Goal: Information Seeking & Learning: Learn about a topic

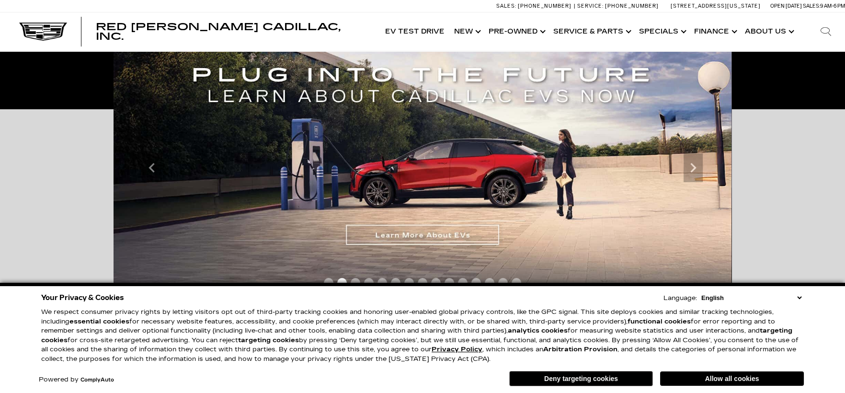
click at [797, 300] on select "English Spanish / Español English / United Kingdom Korean / 한국어 Vietnamese / Ti…" at bounding box center [751, 297] width 105 height 9
click at [799, 298] on select "English Spanish / Español English / United Kingdom Korean / 한국어 Vietnamese / Ti…" at bounding box center [751, 297] width 105 height 9
click at [797, 155] on div "Accessible Carousel Important Information Hide Information Important Information" at bounding box center [422, 239] width 845 height 261
click at [607, 377] on button "Deny targeting cookies" at bounding box center [581, 378] width 144 height 15
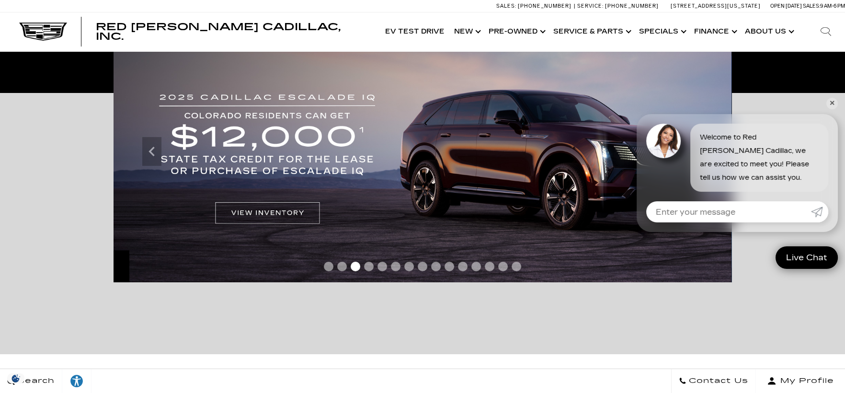
scroll to position [191, 0]
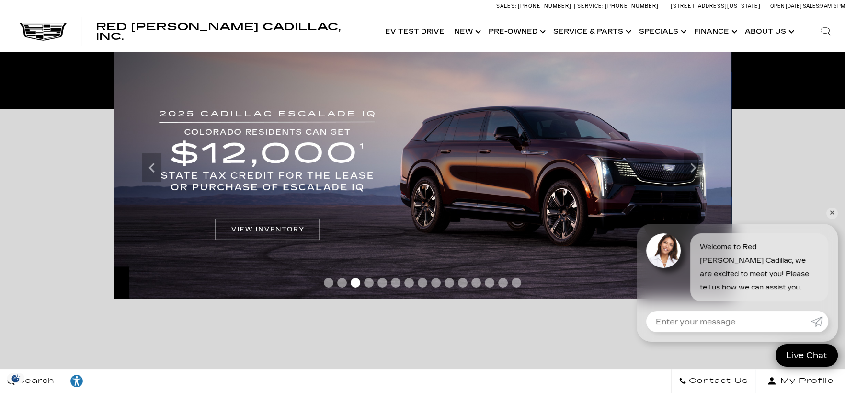
click at [301, 228] on img at bounding box center [422, 167] width 618 height 261
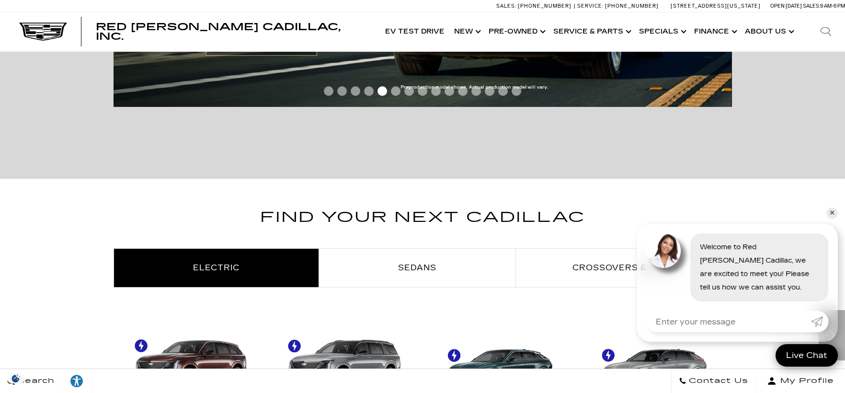
scroll to position [527, 0]
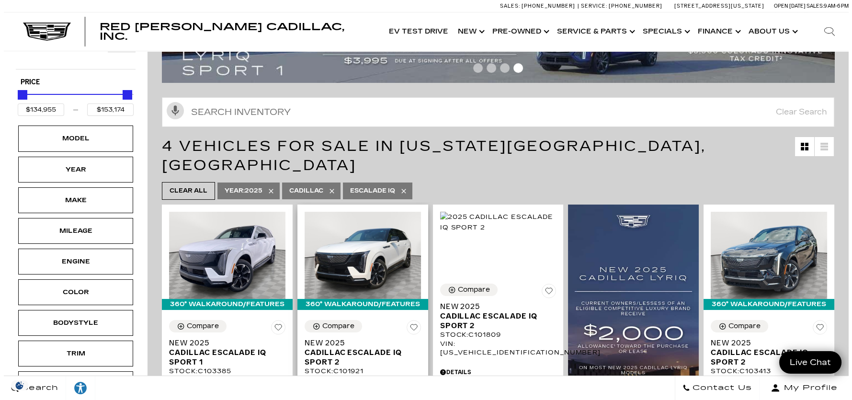
scroll to position [95, 0]
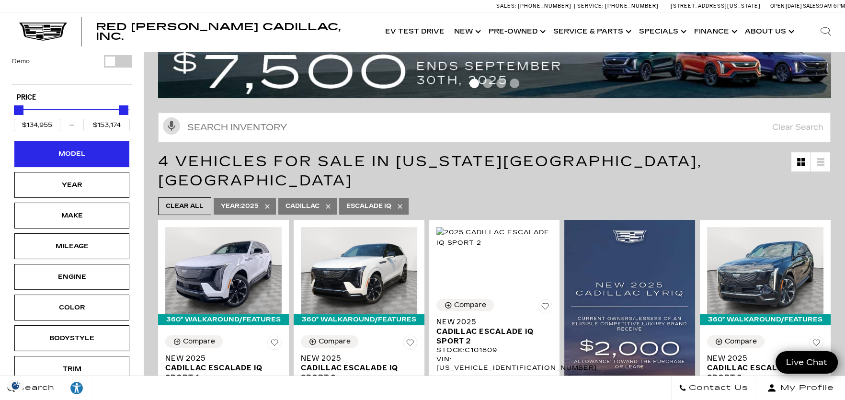
click at [84, 148] on div "Model" at bounding box center [72, 153] width 48 height 11
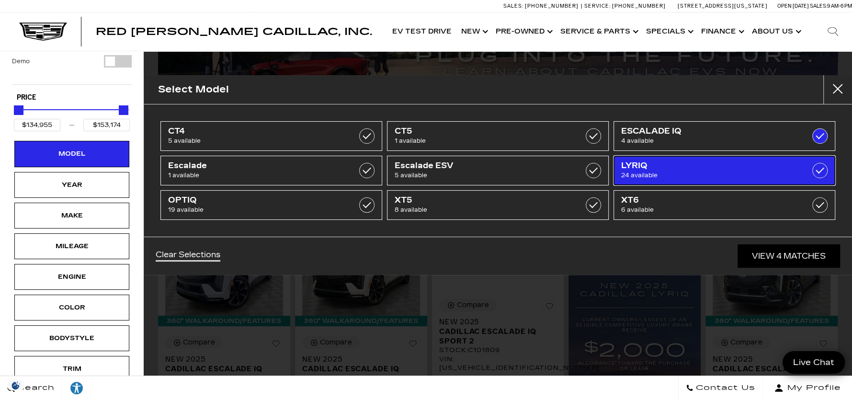
click at [679, 173] on span "24 available" at bounding box center [708, 175] width 175 height 10
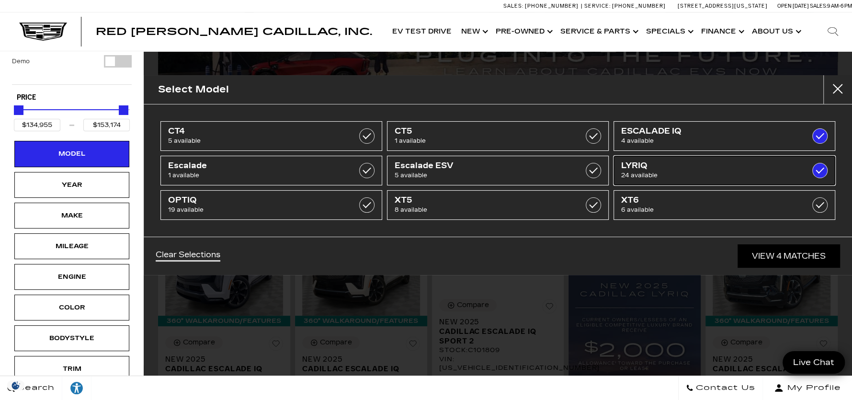
type input "$66,129"
checkbox input "true"
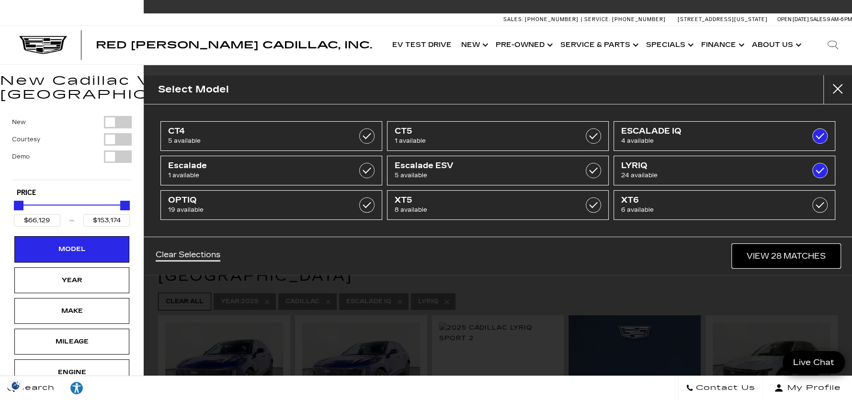
click at [797, 258] on link "View 28 Matches" at bounding box center [786, 255] width 108 height 23
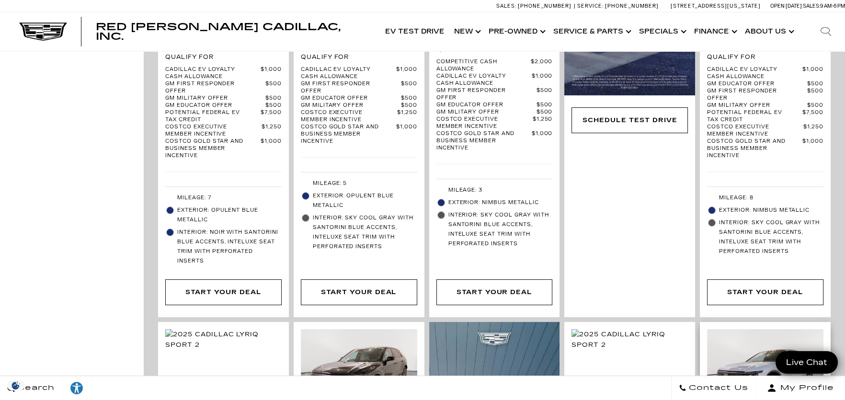
scroll to position [575, 0]
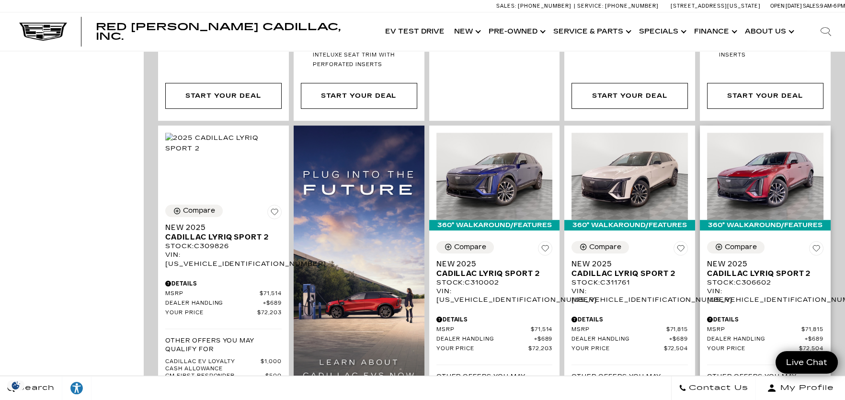
scroll to position [1293, 0]
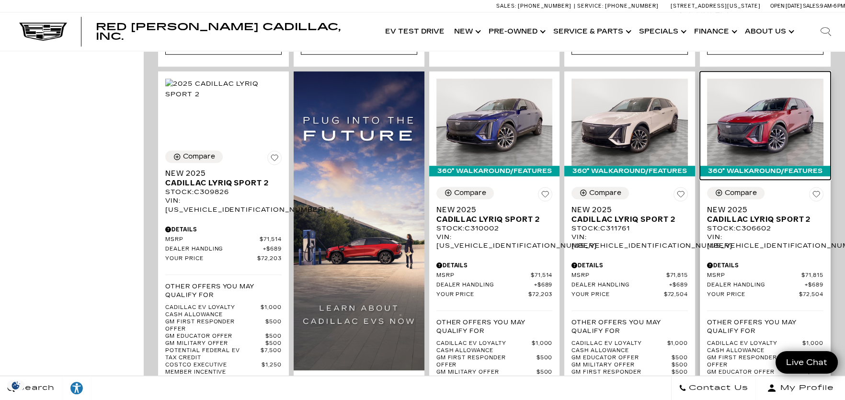
click at [774, 79] on img at bounding box center [765, 122] width 116 height 87
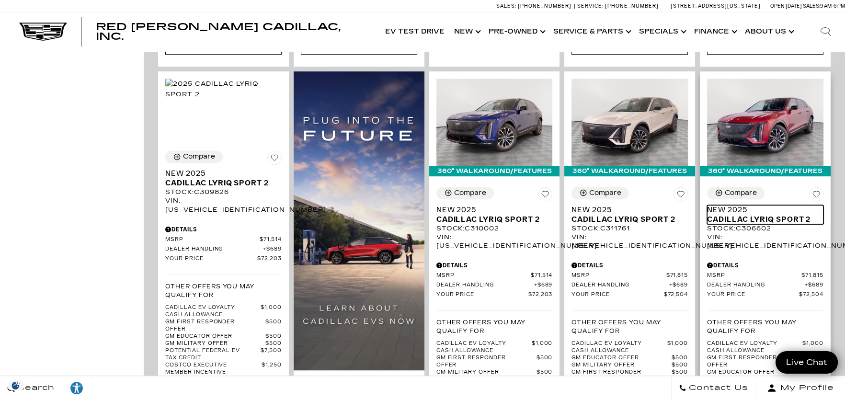
click at [748, 215] on span "Cadillac LYRIQ Sport 2" at bounding box center [761, 220] width 109 height 10
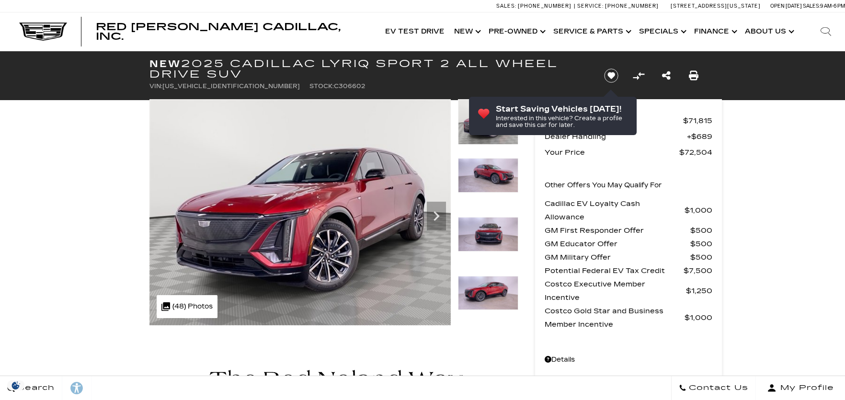
click at [491, 281] on img at bounding box center [488, 293] width 60 height 34
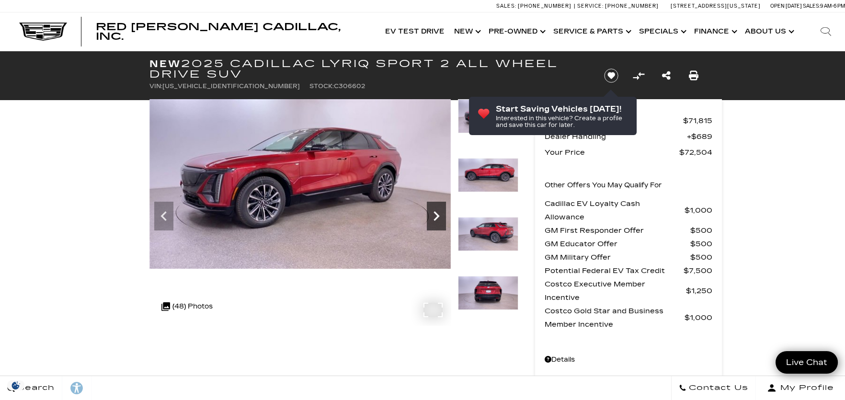
click at [433, 209] on icon "Next" at bounding box center [436, 215] width 19 height 19
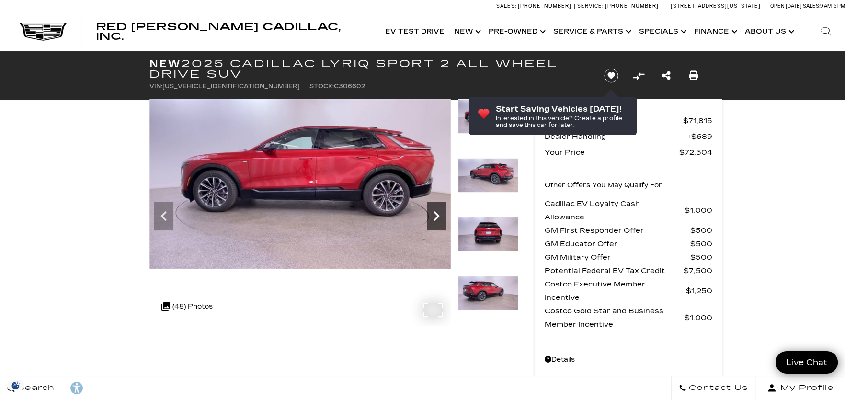
click at [433, 209] on icon "Next" at bounding box center [436, 215] width 19 height 19
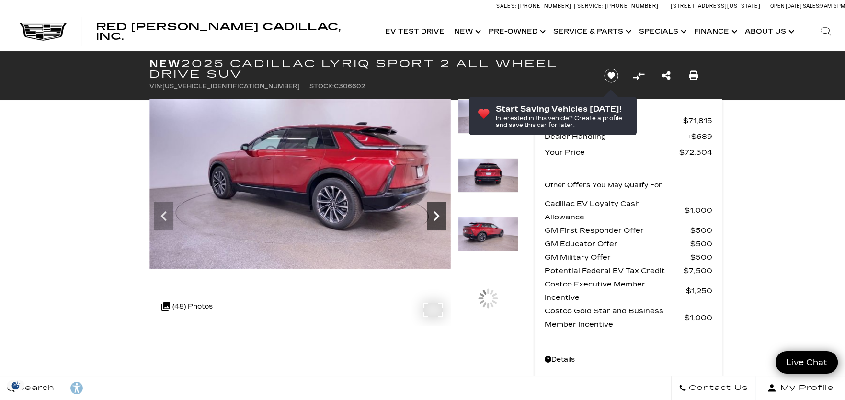
click at [433, 209] on icon "Next" at bounding box center [436, 215] width 19 height 19
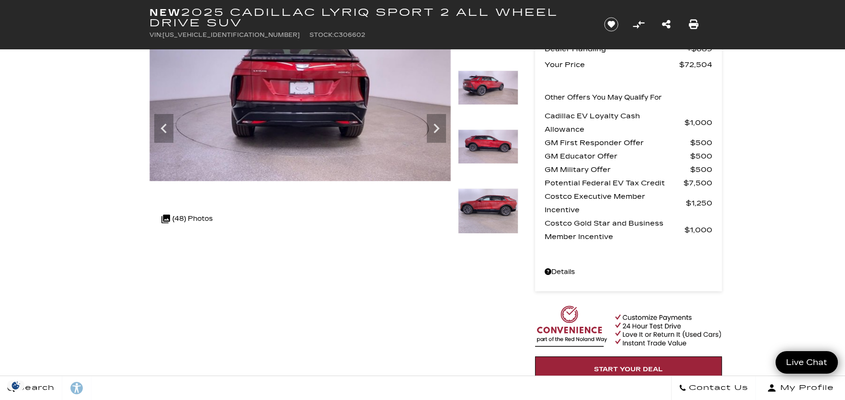
scroll to position [95, 0]
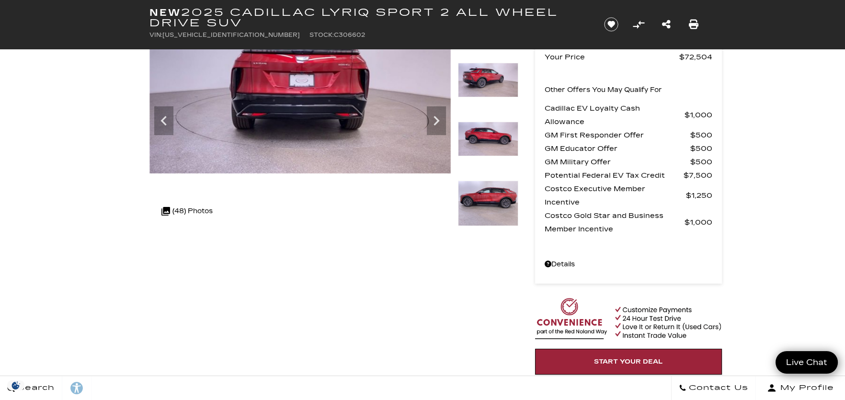
click at [491, 199] on img at bounding box center [488, 203] width 60 height 45
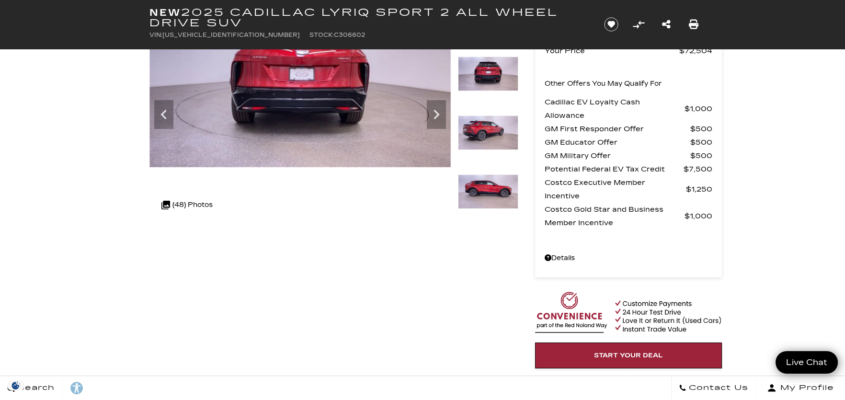
scroll to position [47, 0]
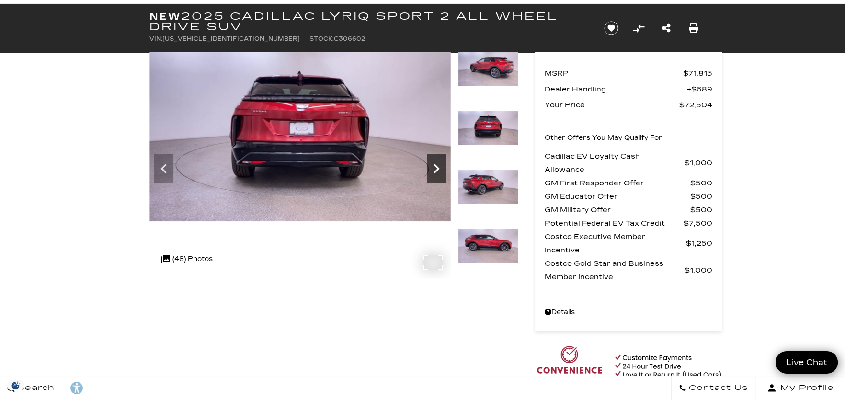
click at [436, 159] on icon "Next" at bounding box center [436, 168] width 19 height 19
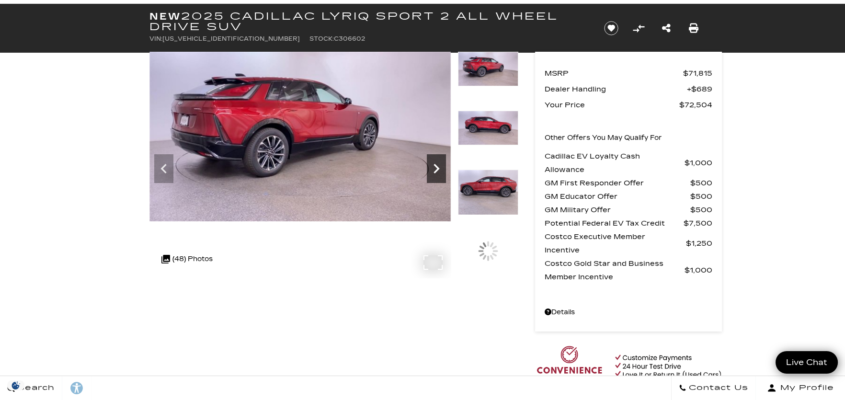
click at [436, 159] on icon "Next" at bounding box center [436, 168] width 19 height 19
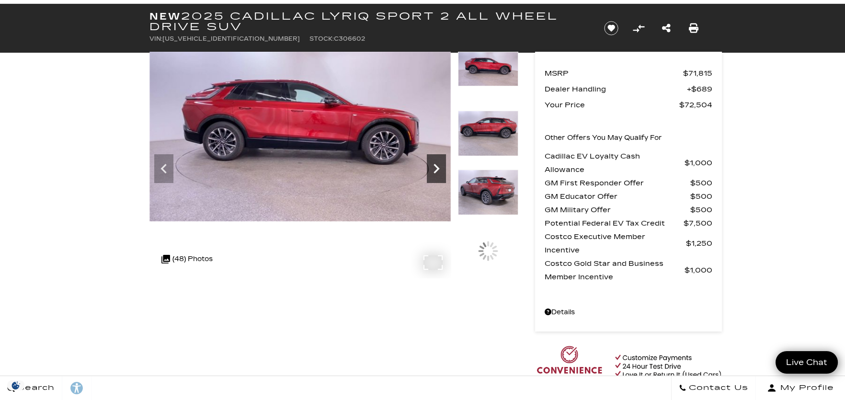
click at [436, 159] on icon "Next" at bounding box center [436, 168] width 19 height 19
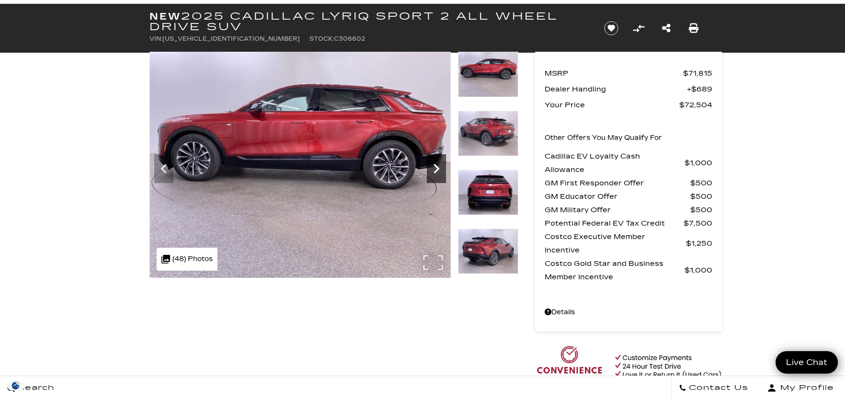
click at [436, 159] on icon "Next" at bounding box center [436, 168] width 19 height 19
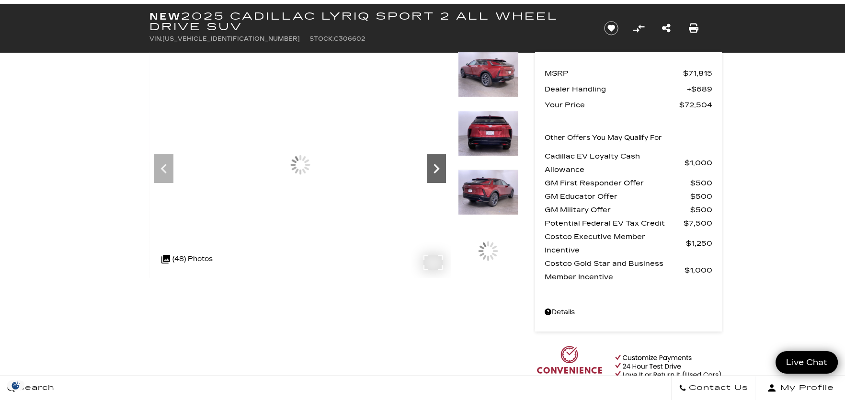
click at [436, 159] on icon "Next" at bounding box center [436, 168] width 19 height 19
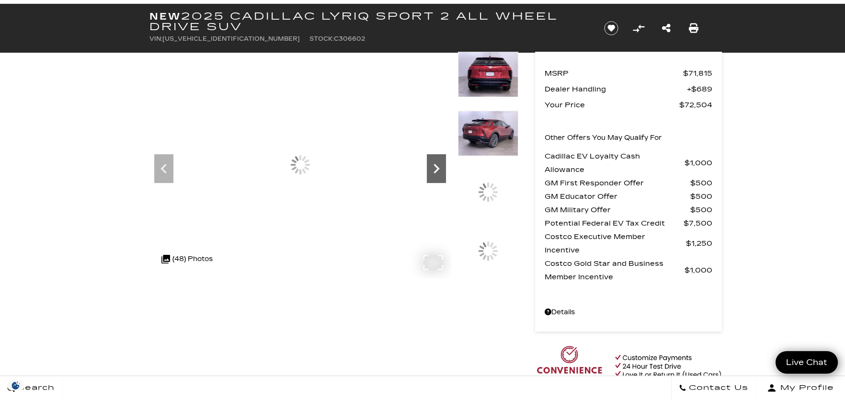
click at [436, 159] on icon "Next" at bounding box center [436, 168] width 19 height 19
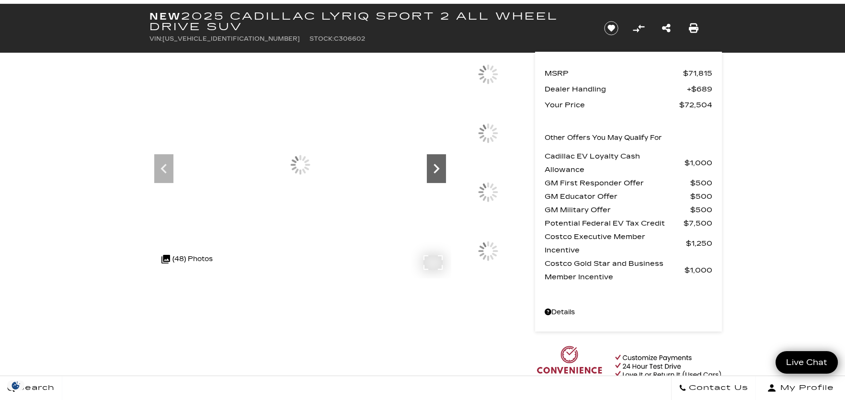
click at [436, 159] on icon "Next" at bounding box center [436, 168] width 19 height 19
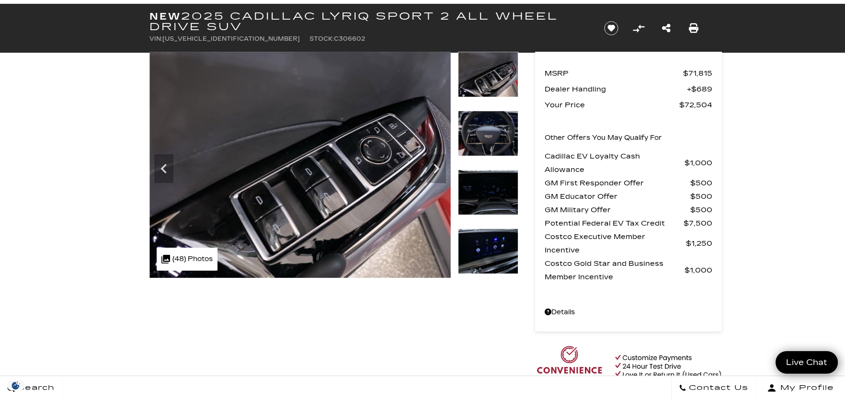
scroll to position [0, 0]
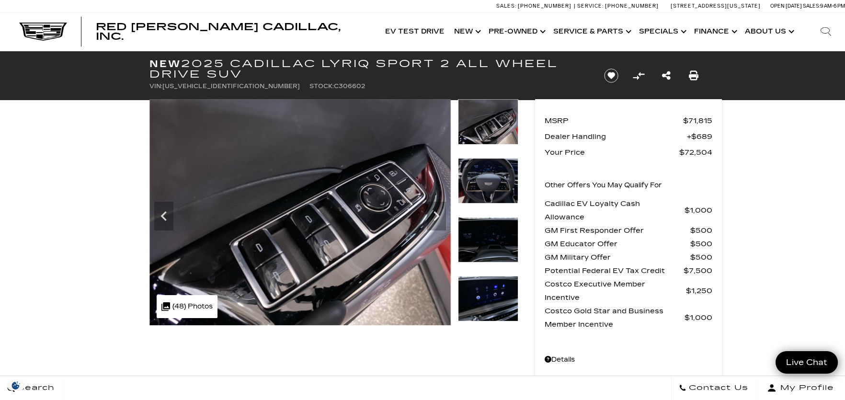
click at [480, 289] on img at bounding box center [488, 298] width 60 height 45
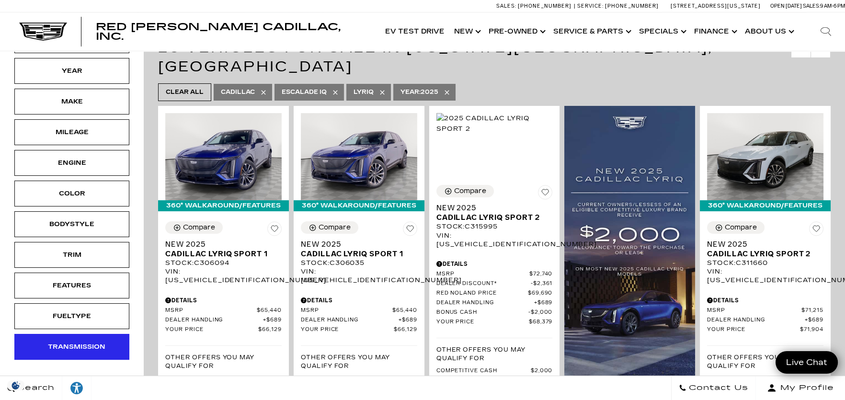
scroll to position [144, 0]
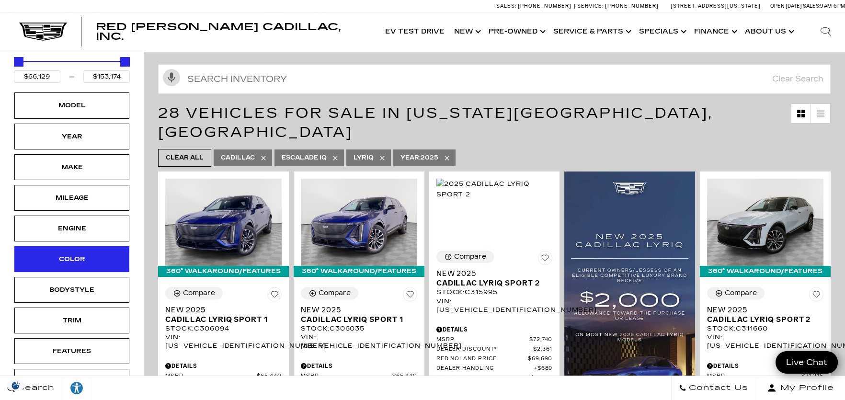
click at [97, 246] on div "Color" at bounding box center [71, 259] width 115 height 26
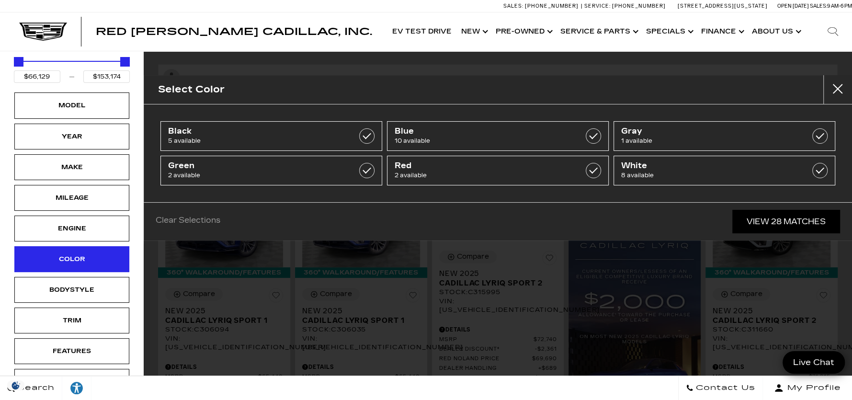
click at [97, 246] on div "Color" at bounding box center [71, 259] width 115 height 26
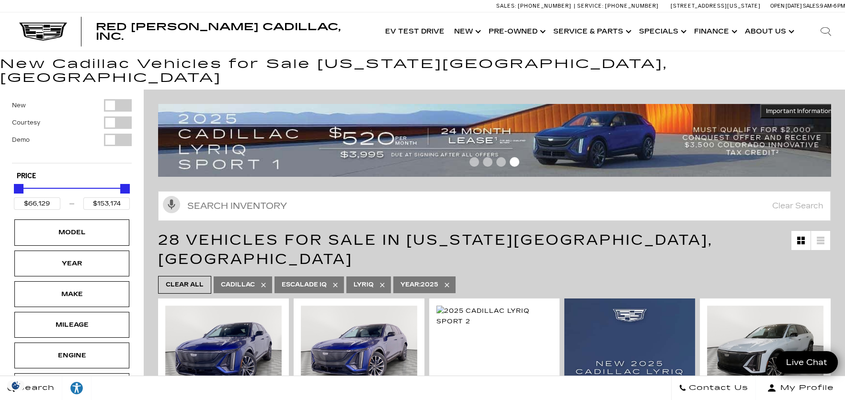
scroll to position [0, 0]
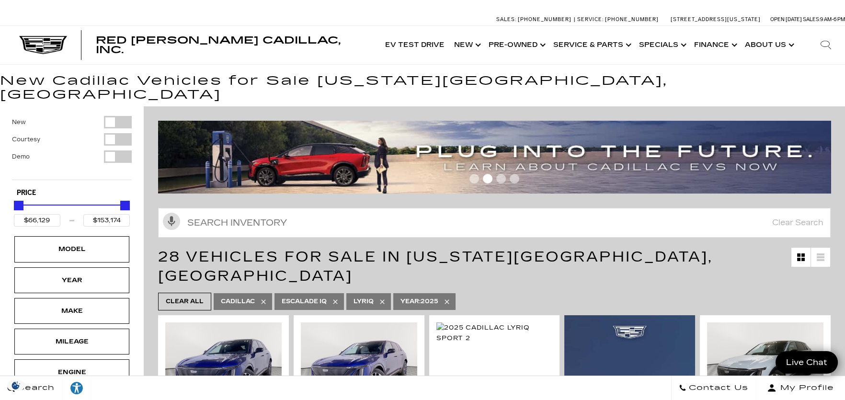
click at [488, 172] on div at bounding box center [494, 180] width 672 height 17
click at [507, 172] on div at bounding box center [494, 180] width 672 height 17
click at [506, 174] on span "Go to slide 3" at bounding box center [501, 179] width 10 height 10
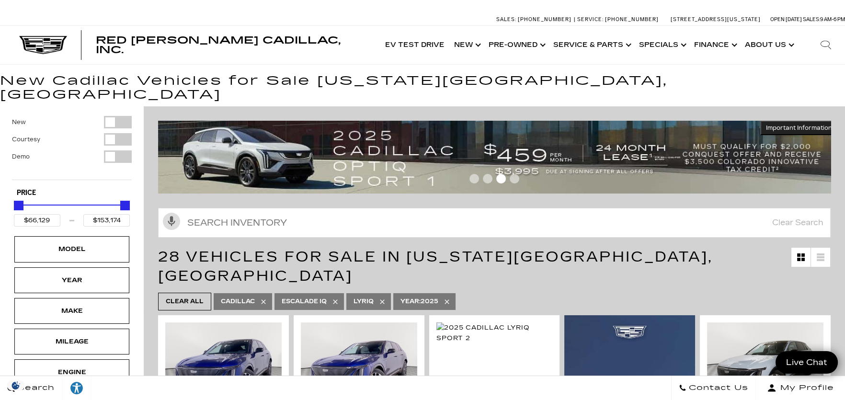
click at [514, 174] on span "Go to slide 4" at bounding box center [514, 179] width 10 height 10
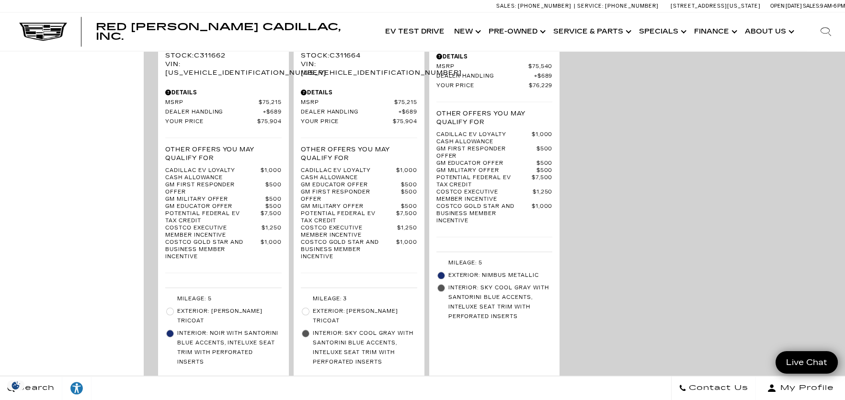
scroll to position [2536, 0]
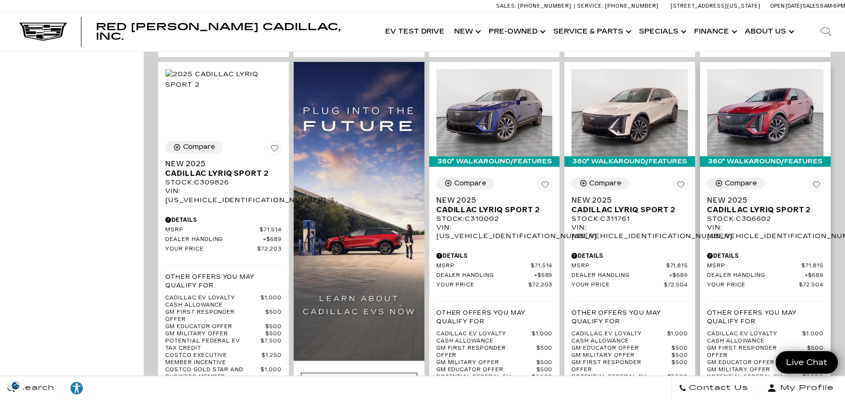
scroll to position [1291, 0]
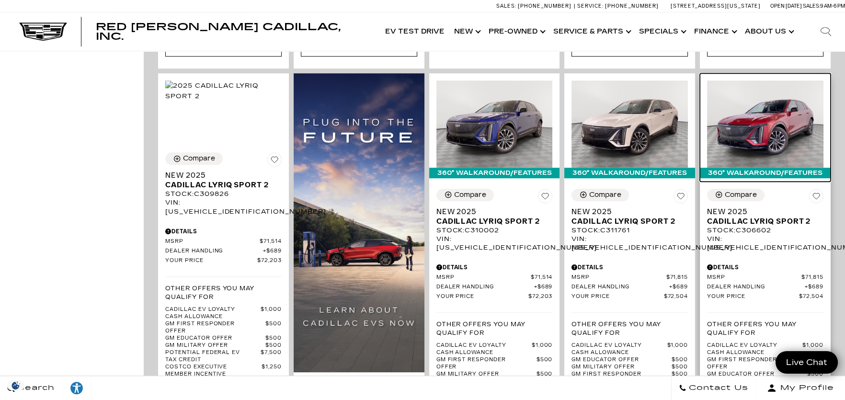
click at [795, 80] on img at bounding box center [765, 123] width 116 height 87
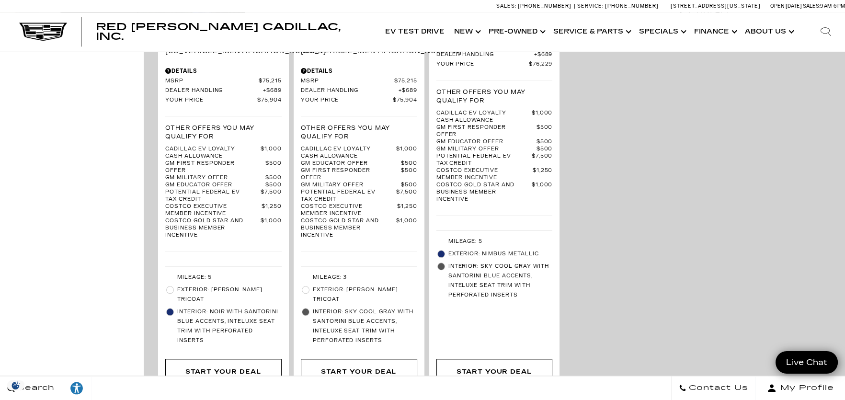
scroll to position [2538, 0]
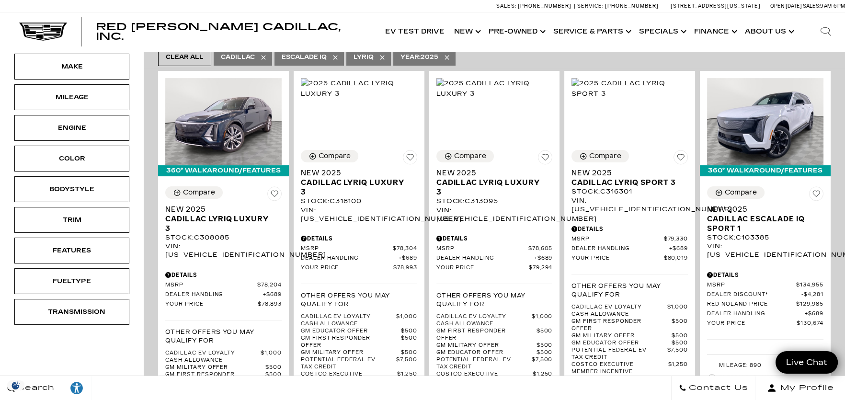
scroll to position [191, 0]
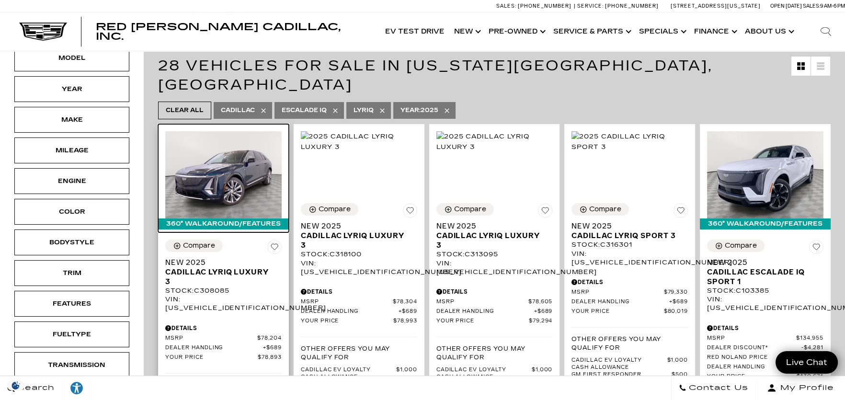
click at [247, 139] on img at bounding box center [223, 174] width 116 height 87
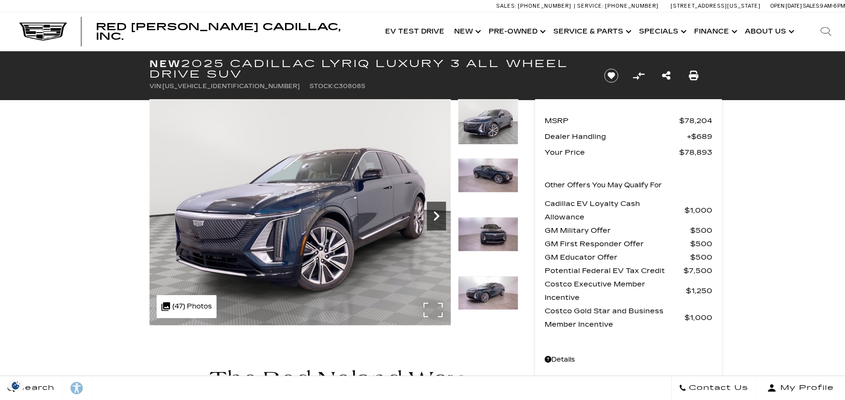
click at [427, 213] on icon "Next" at bounding box center [436, 215] width 19 height 19
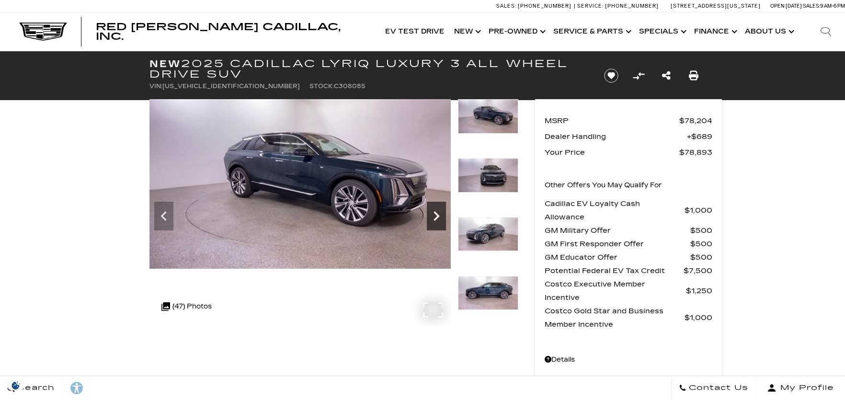
click at [434, 211] on icon "Next" at bounding box center [436, 215] width 19 height 19
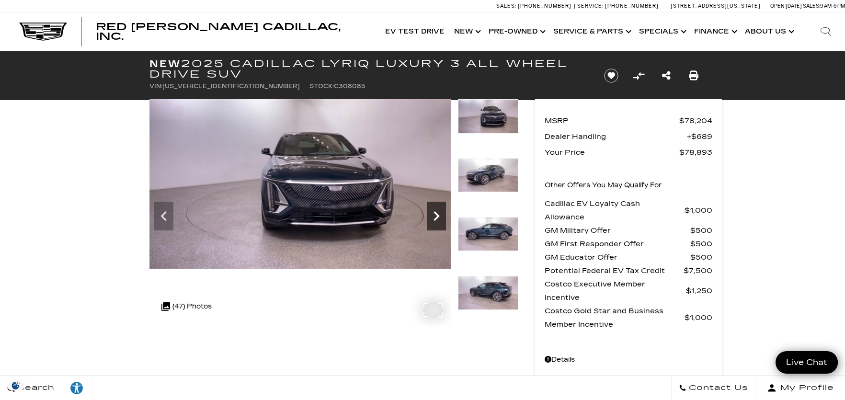
click at [434, 211] on icon "Next" at bounding box center [436, 215] width 19 height 19
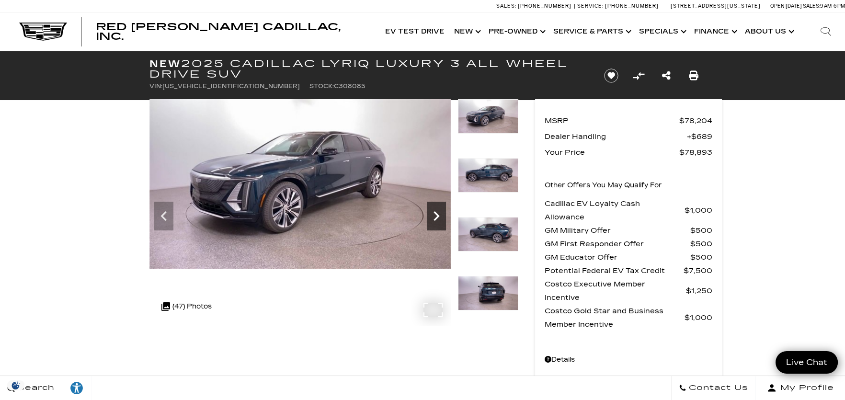
click at [434, 211] on icon "Next" at bounding box center [436, 215] width 19 height 19
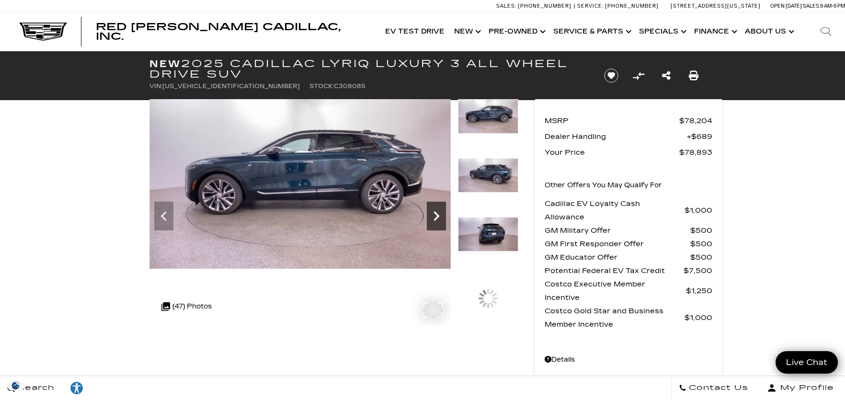
click at [434, 211] on icon "Next" at bounding box center [436, 215] width 19 height 19
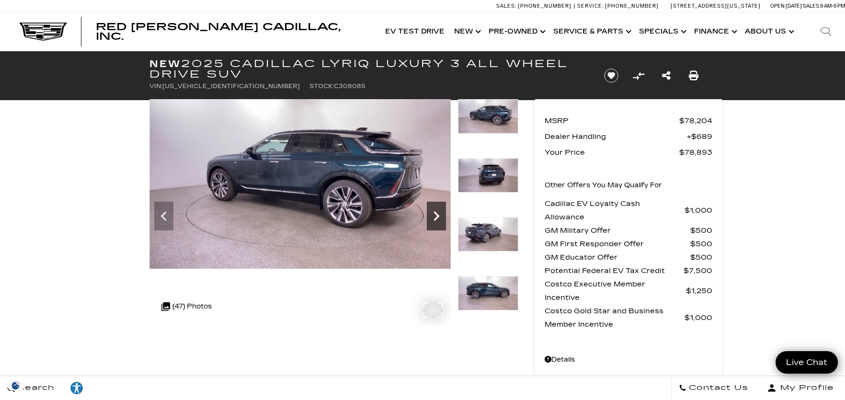
click at [434, 211] on icon "Next" at bounding box center [436, 215] width 19 height 19
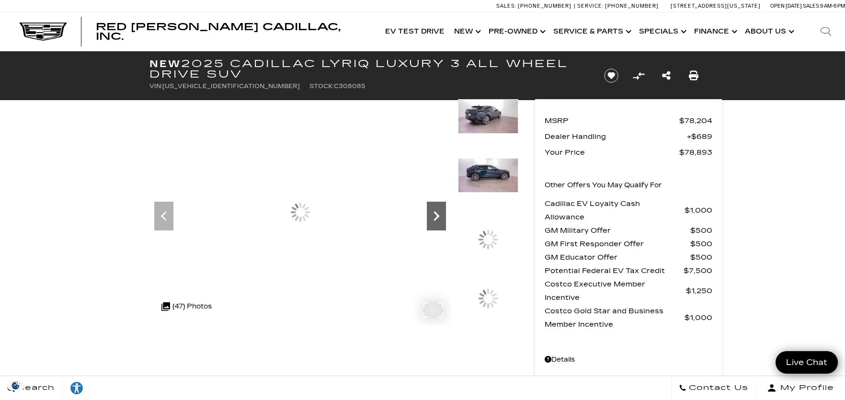
click at [434, 211] on icon "Next" at bounding box center [436, 215] width 19 height 19
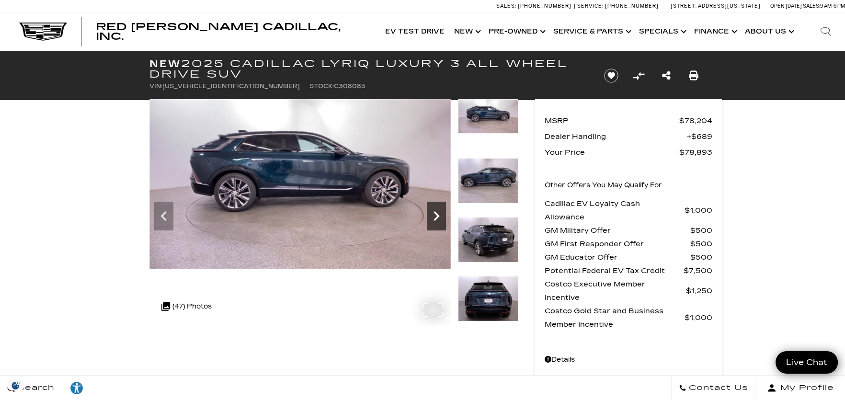
click at [434, 211] on icon "Next" at bounding box center [436, 215] width 19 height 19
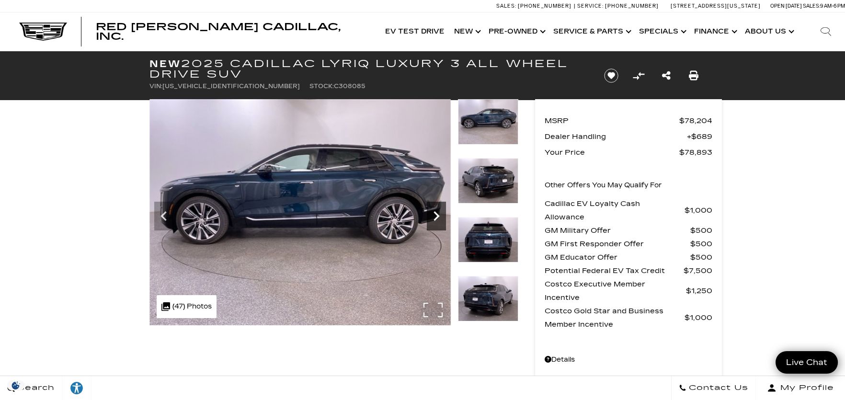
click at [434, 211] on icon "Next" at bounding box center [436, 215] width 19 height 19
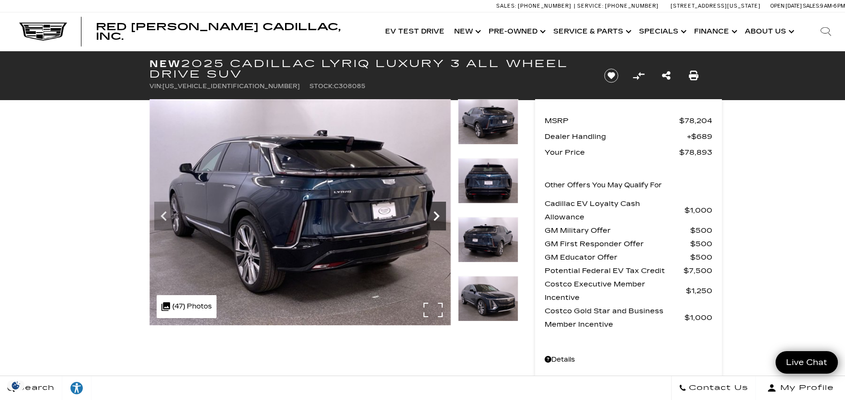
click at [434, 211] on icon "Next" at bounding box center [436, 215] width 19 height 19
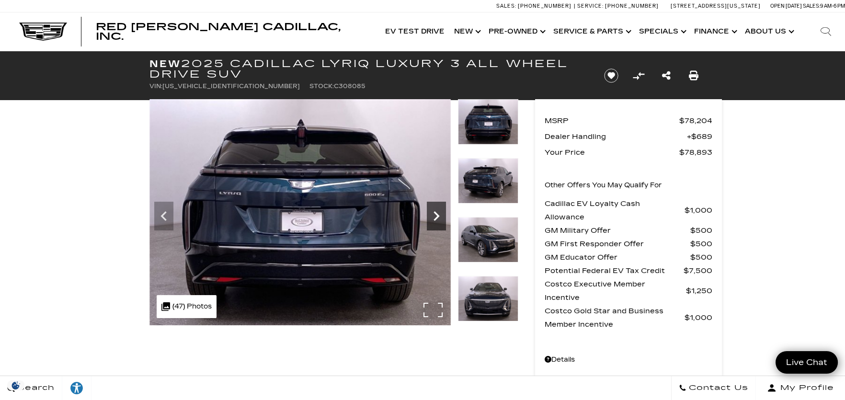
click at [434, 211] on icon "Next" at bounding box center [436, 215] width 19 height 19
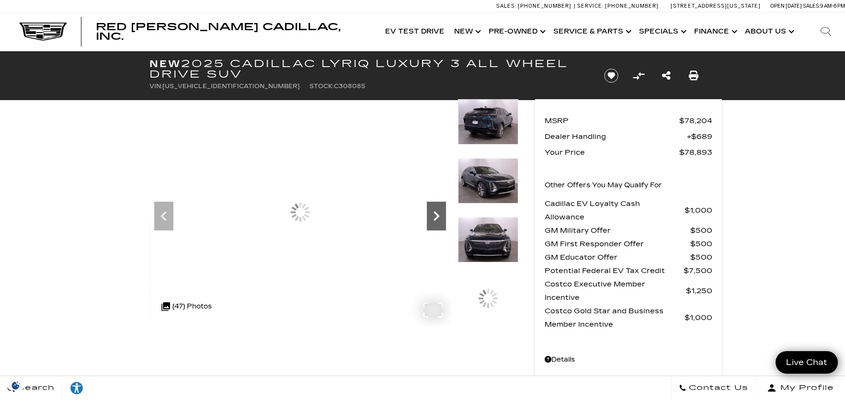
click at [434, 211] on icon "Next" at bounding box center [436, 215] width 19 height 19
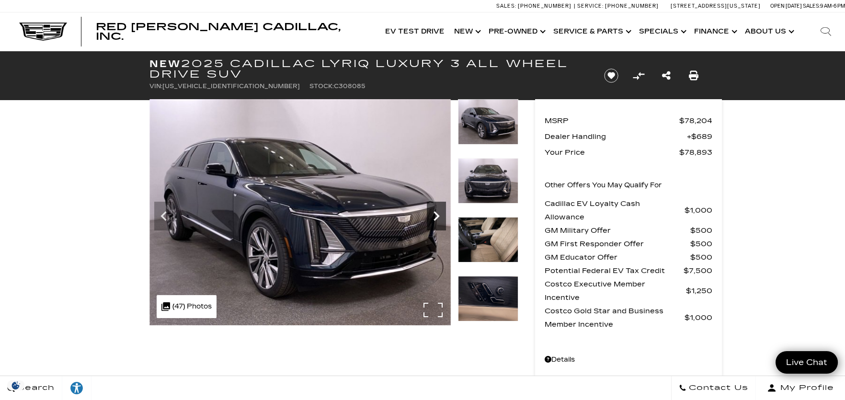
click at [434, 211] on icon "Next" at bounding box center [436, 215] width 19 height 19
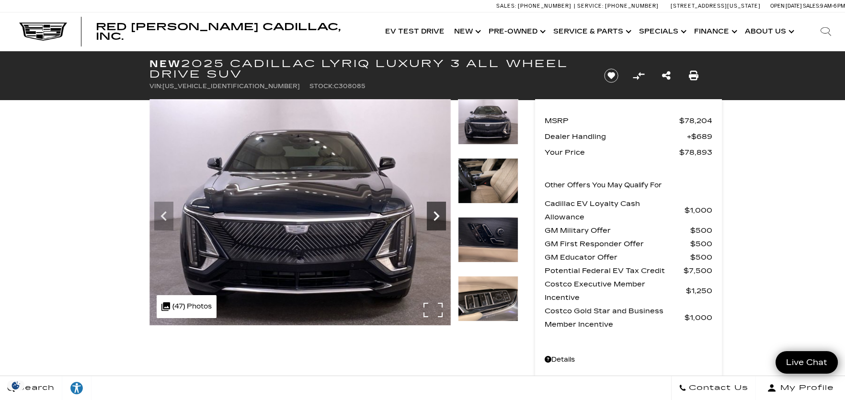
click at [434, 211] on icon "Next" at bounding box center [436, 215] width 19 height 19
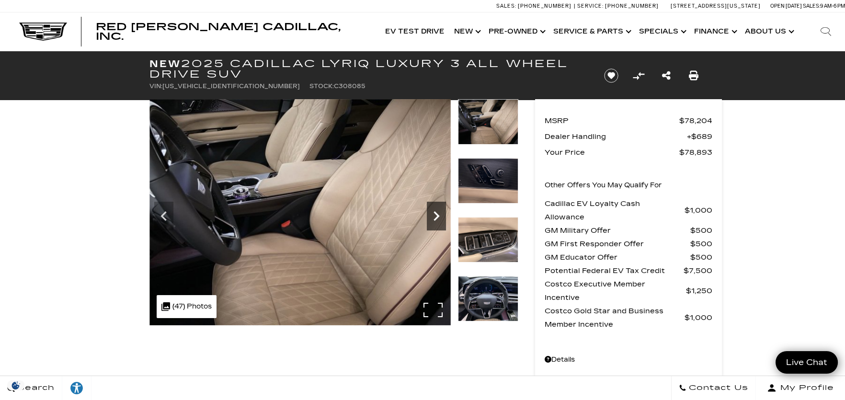
click at [434, 211] on icon "Next" at bounding box center [436, 215] width 19 height 19
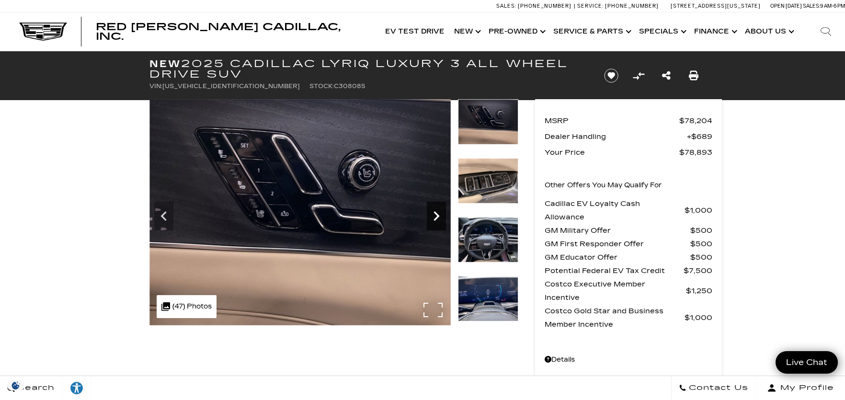
click at [434, 211] on icon "Next" at bounding box center [436, 215] width 19 height 19
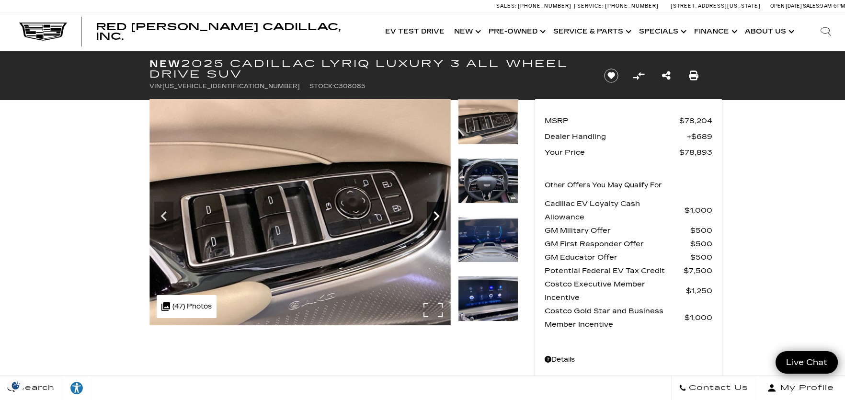
click at [434, 211] on icon "Next" at bounding box center [436, 215] width 19 height 19
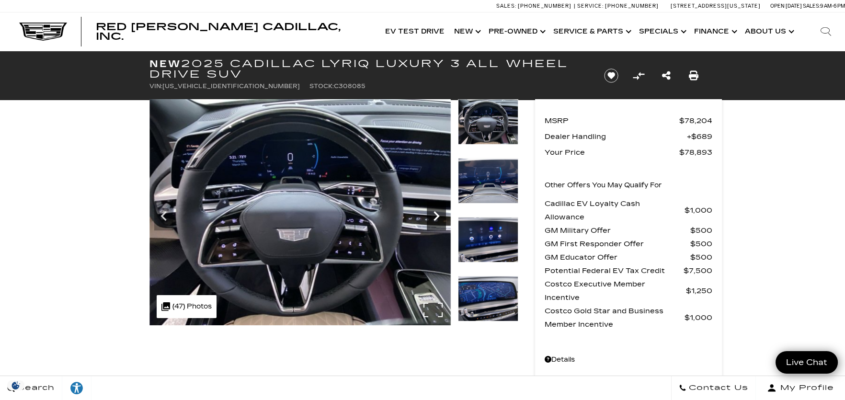
click at [434, 211] on icon "Next" at bounding box center [436, 215] width 19 height 19
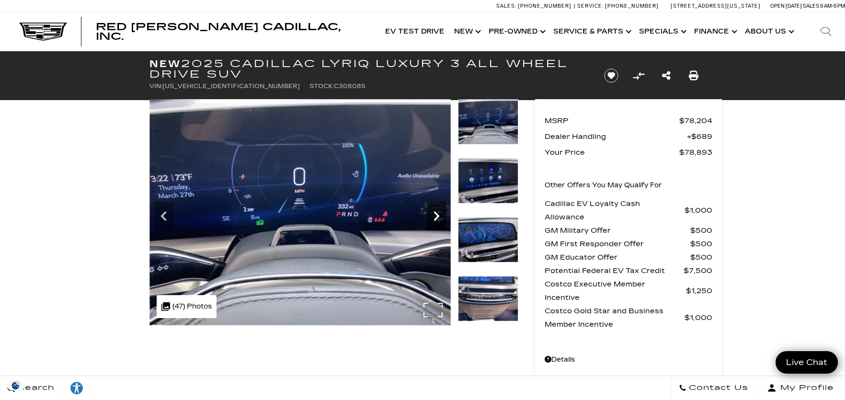
click at [434, 211] on icon "Next" at bounding box center [436, 215] width 19 height 19
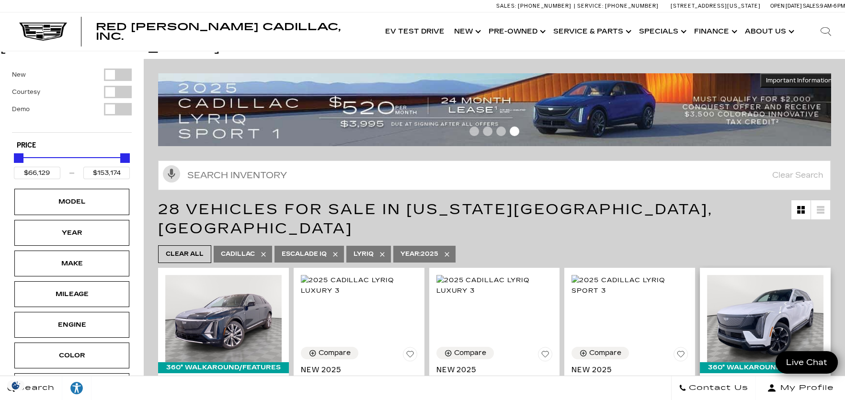
scroll to position [95, 0]
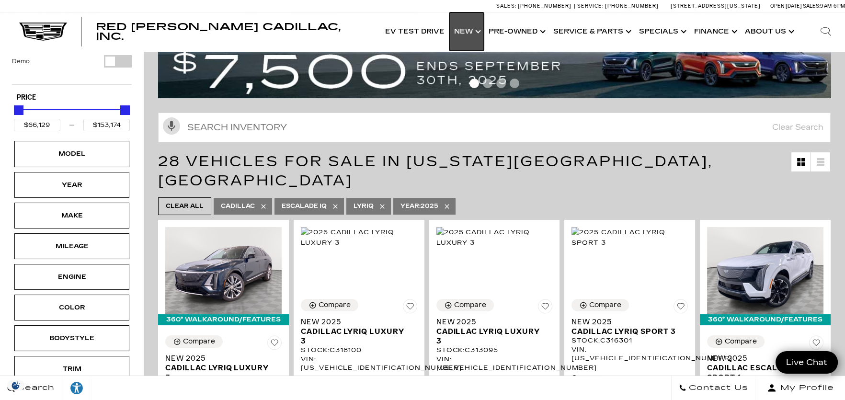
click at [474, 33] on link "Show New" at bounding box center [466, 31] width 34 height 38
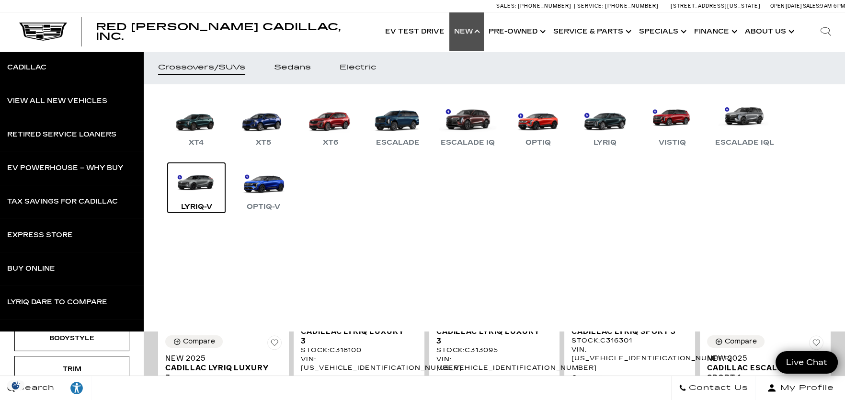
click at [204, 186] on link "LYRIQ-V" at bounding box center [196, 188] width 57 height 50
click at [204, 185] on link "LYRIQ-V" at bounding box center [196, 188] width 57 height 50
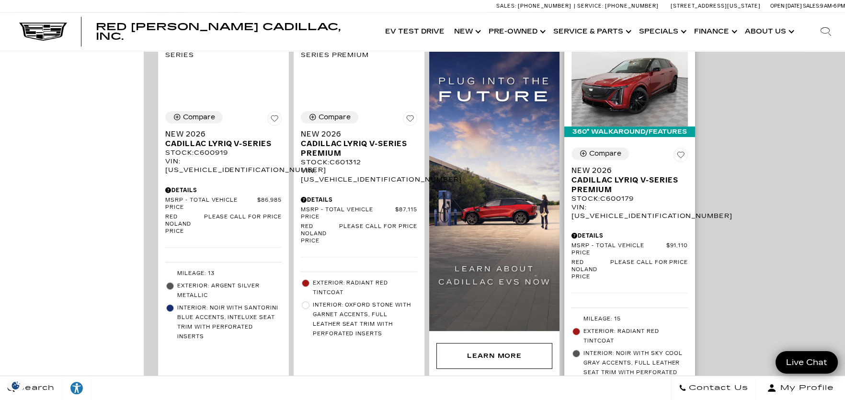
scroll to position [670, 0]
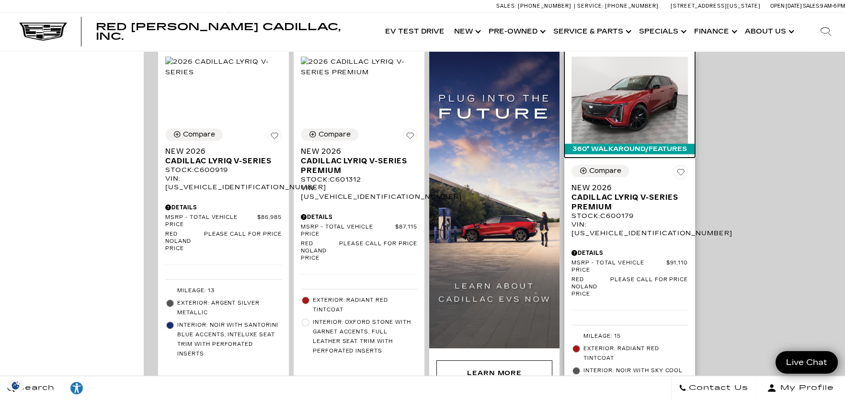
click at [658, 102] on img at bounding box center [629, 100] width 116 height 87
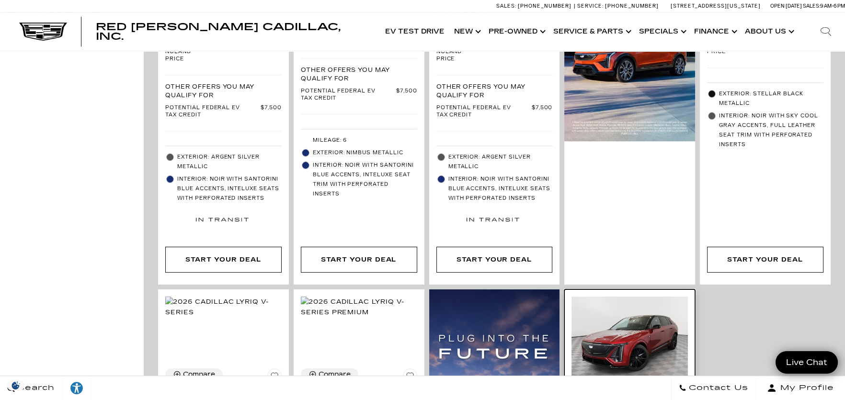
click at [667, 315] on img at bounding box center [629, 339] width 116 height 87
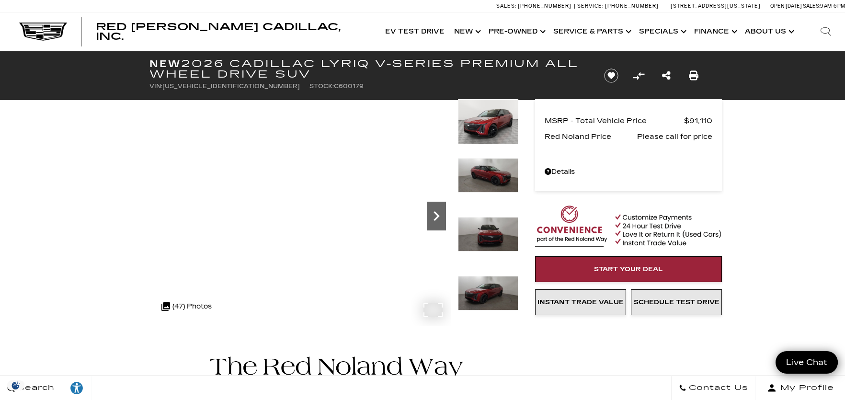
click at [441, 218] on icon "Next" at bounding box center [436, 215] width 19 height 19
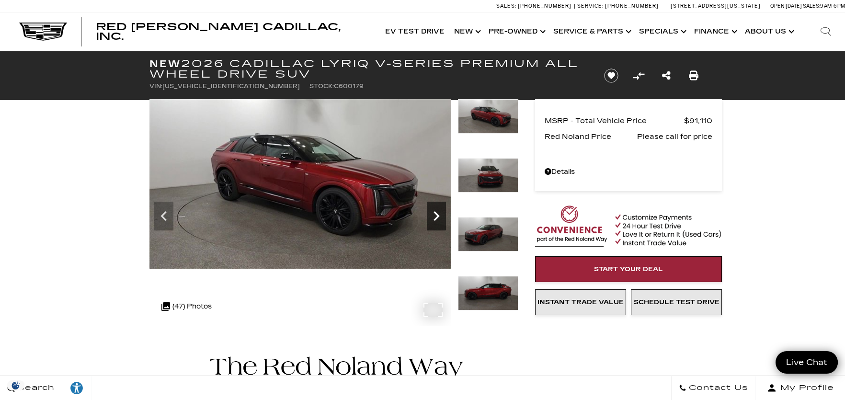
click at [441, 218] on icon "Next" at bounding box center [436, 215] width 19 height 19
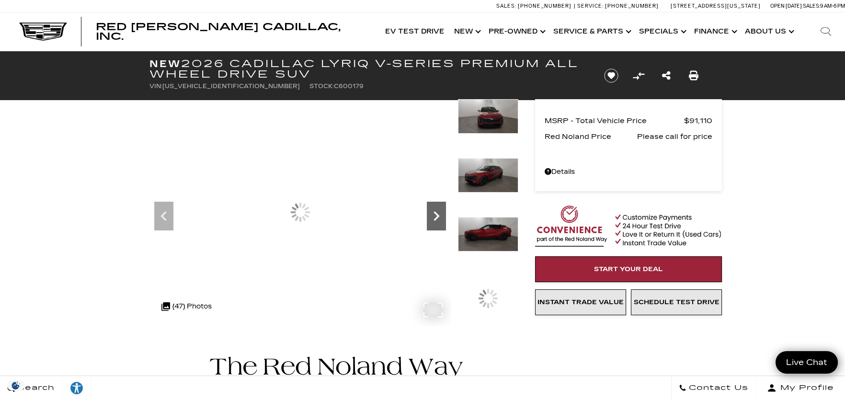
click at [441, 218] on icon "Next" at bounding box center [436, 215] width 19 height 19
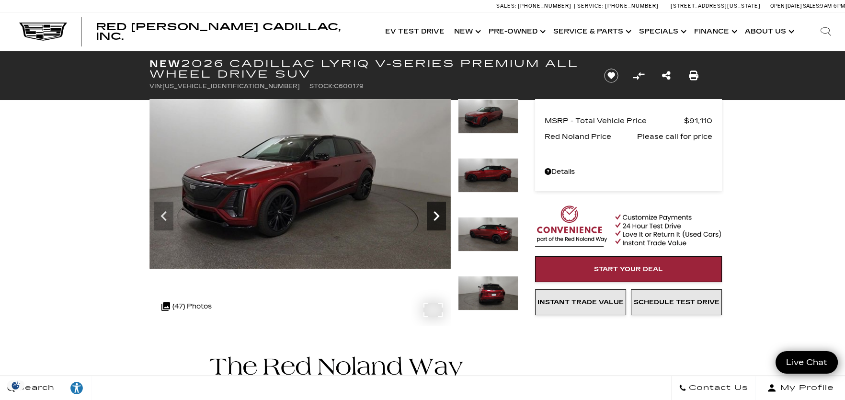
click at [441, 218] on icon "Next" at bounding box center [436, 215] width 19 height 19
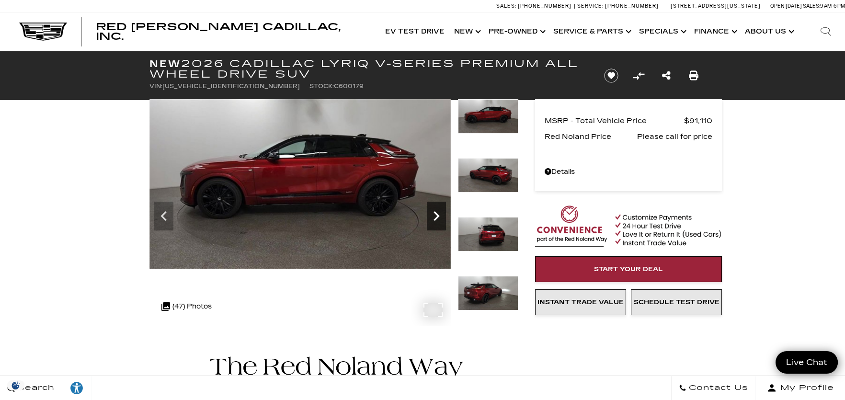
click at [443, 215] on icon "Next" at bounding box center [436, 215] width 19 height 19
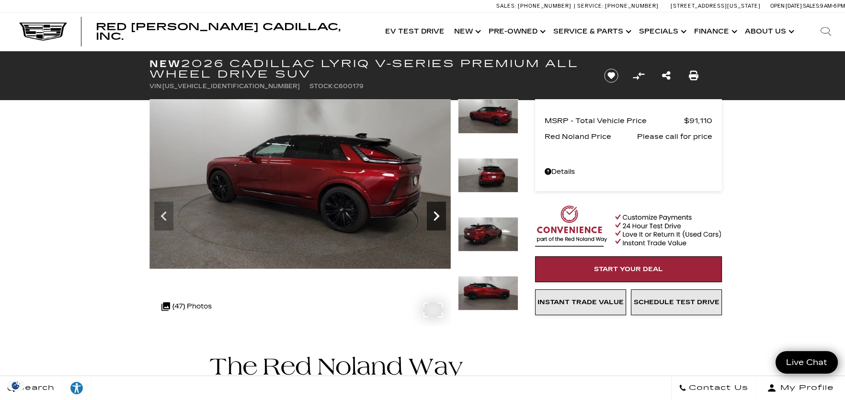
click at [440, 210] on icon "Next" at bounding box center [436, 215] width 19 height 19
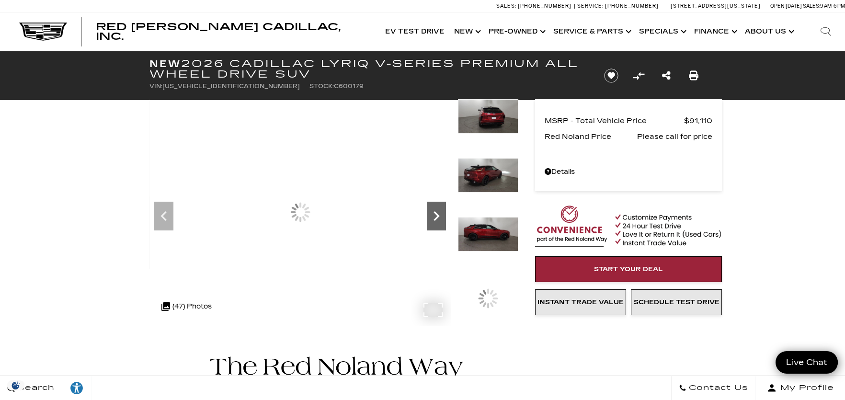
click at [440, 210] on icon "Next" at bounding box center [436, 215] width 19 height 19
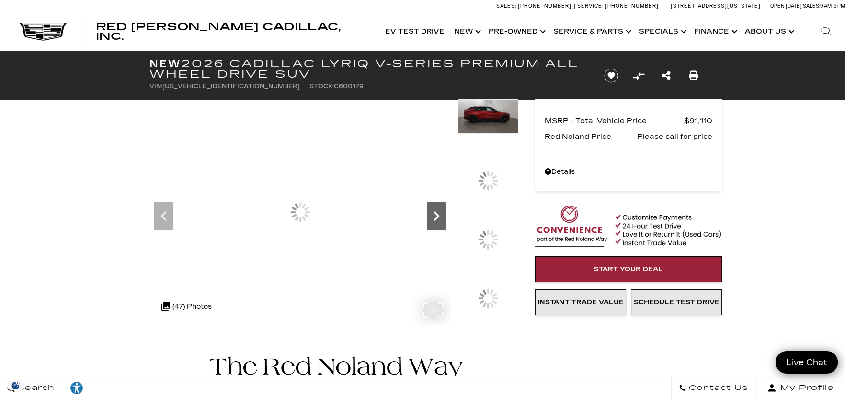
click at [440, 210] on icon "Next" at bounding box center [436, 215] width 19 height 19
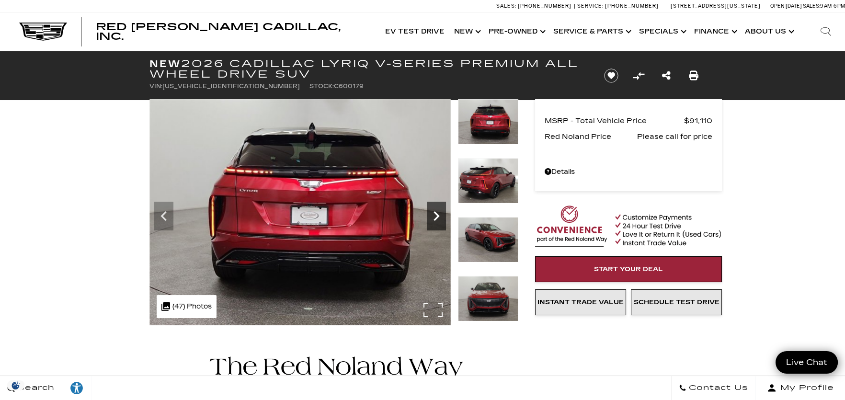
click at [440, 210] on icon "Next" at bounding box center [436, 215] width 19 height 19
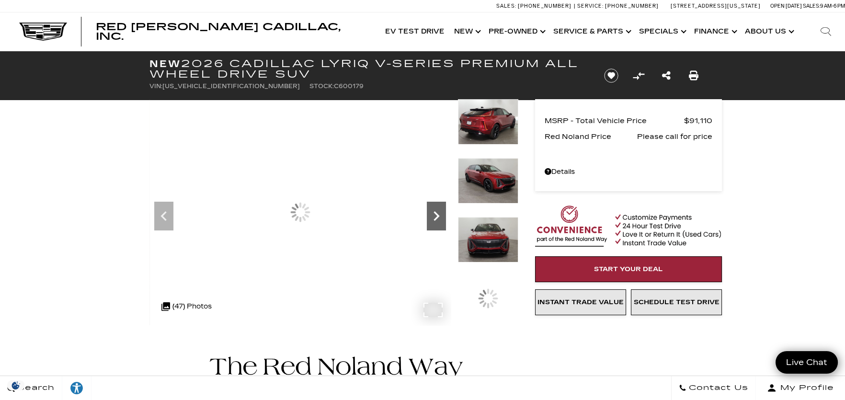
click at [440, 210] on icon "Next" at bounding box center [436, 215] width 19 height 19
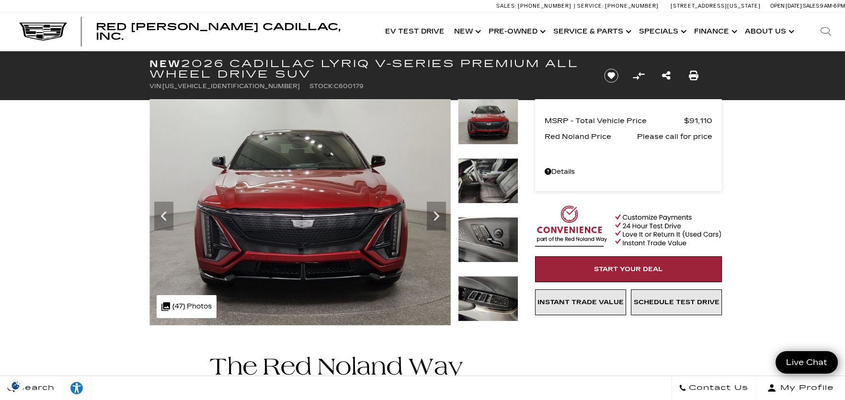
click at [488, 198] on img at bounding box center [488, 180] width 60 height 45
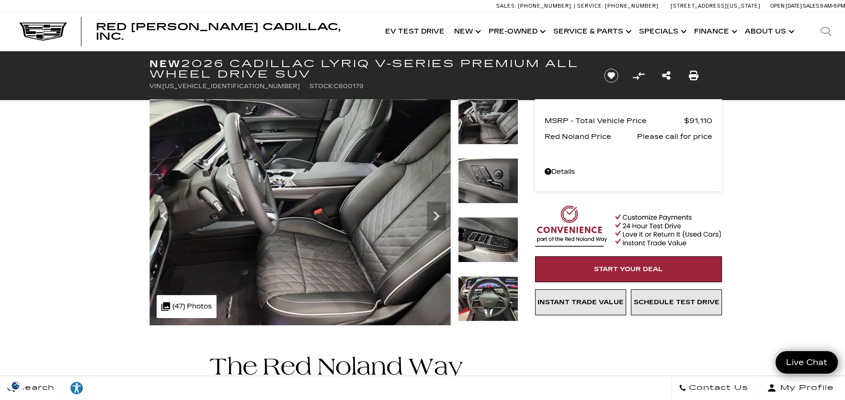
click at [496, 301] on img at bounding box center [488, 298] width 60 height 45
